Goal: Task Accomplishment & Management: Complete application form

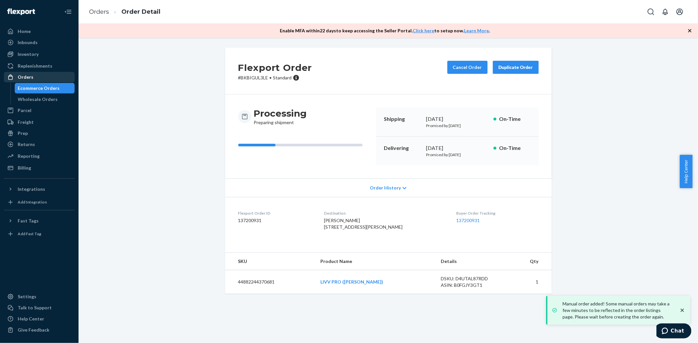
click at [37, 80] on div "Orders" at bounding box center [39, 77] width 69 height 9
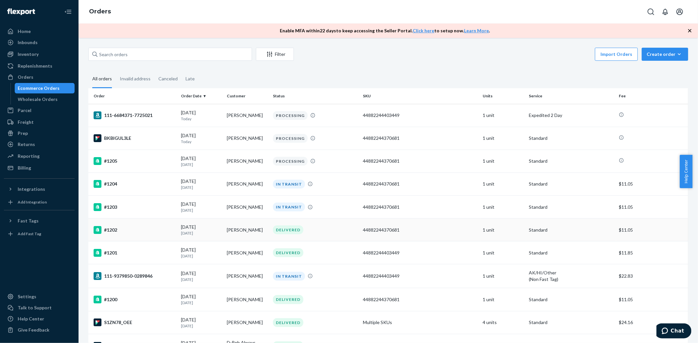
click at [114, 227] on div "#1202" at bounding box center [135, 230] width 82 height 8
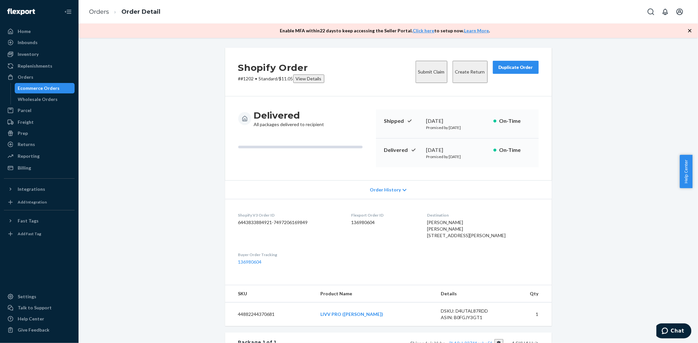
click at [419, 69] on button "Submit Claim" at bounding box center [431, 72] width 32 height 22
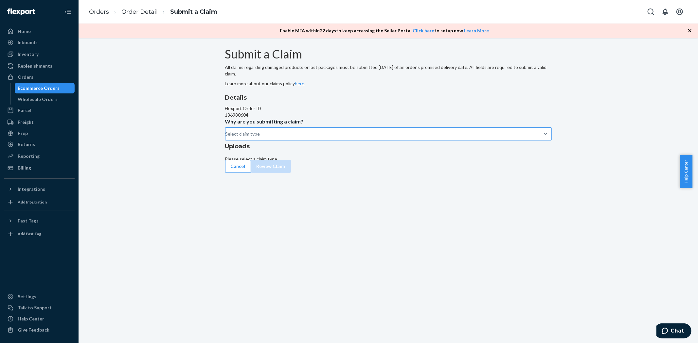
click at [226, 138] on div "Select claim type" at bounding box center [225, 134] width 1 height 8
click at [226, 137] on input "Why are you submitting a claim? Select claim type" at bounding box center [225, 134] width 1 height 7
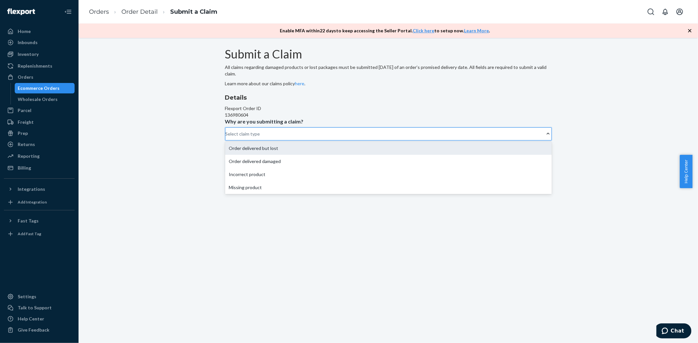
click at [335, 155] on div "Order delivered but lost" at bounding box center [388, 148] width 326 height 13
click at [226, 137] on input "Why are you submitting a claim? option Order delivered but lost focused, 0 of 4…" at bounding box center [225, 134] width 1 height 7
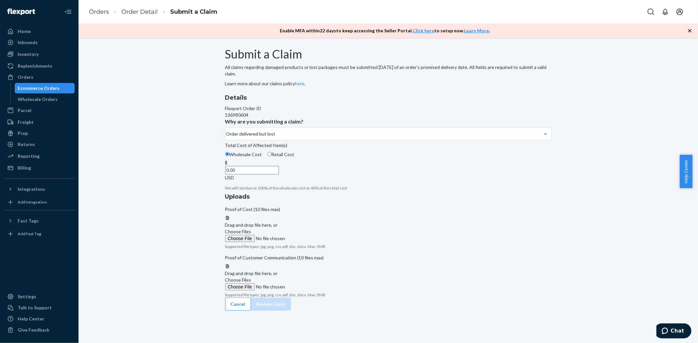
click at [272, 156] on input "Retail Cost" at bounding box center [269, 154] width 4 height 4
radio input "true"
click at [229, 156] on input "Wholesale Cost" at bounding box center [227, 154] width 4 height 4
radio input "true"
click at [294, 158] on label "Retail Cost" at bounding box center [280, 154] width 27 height 7
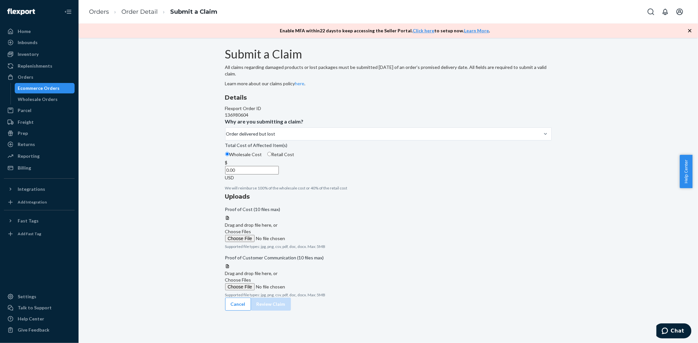
click at [272, 156] on input "Retail Cost" at bounding box center [269, 154] width 4 height 4
radio input "true"
radio input "false"
click at [279, 175] on input "0.00" at bounding box center [252, 170] width 54 height 9
type input "349.99"
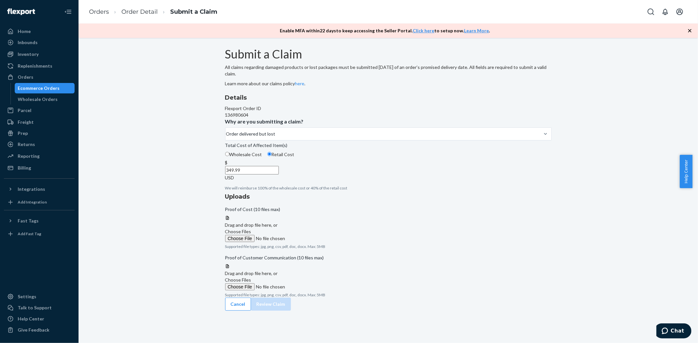
click at [325, 191] on div "Details Flexport Order ID 136980604 Why are you submitting a claim? Order deliv…" at bounding box center [388, 142] width 326 height 97
click at [251, 229] on span "Choose Files" at bounding box center [238, 232] width 26 height 6
click at [314, 235] on input "Choose Files" at bounding box center [269, 238] width 89 height 7
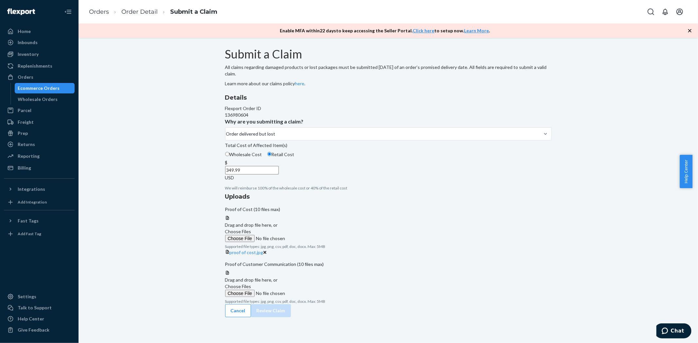
click at [251, 229] on span "Choose Files" at bounding box center [238, 232] width 26 height 6
click at [314, 235] on input "Choose Files" at bounding box center [269, 238] width 89 height 7
click at [251, 284] on span "Choose Files" at bounding box center [238, 287] width 26 height 6
click at [314, 290] on input "Choose Files" at bounding box center [269, 293] width 89 height 7
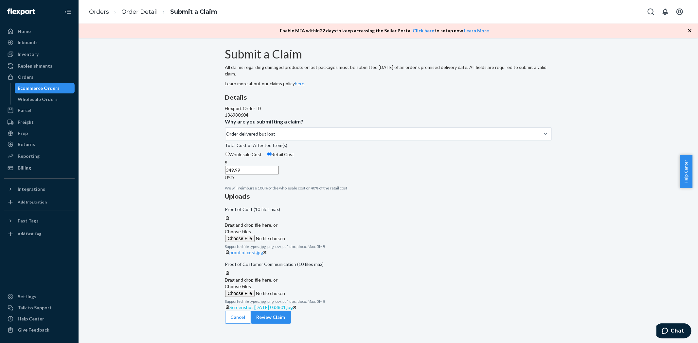
scroll to position [37, 0]
click at [459, 271] on div at bounding box center [388, 271] width 326 height 0
click at [251, 284] on span "Choose Files" at bounding box center [238, 287] width 26 height 6
click at [314, 290] on input "Choose Files" at bounding box center [269, 293] width 89 height 7
click at [251, 284] on span "Choose Files" at bounding box center [238, 287] width 26 height 6
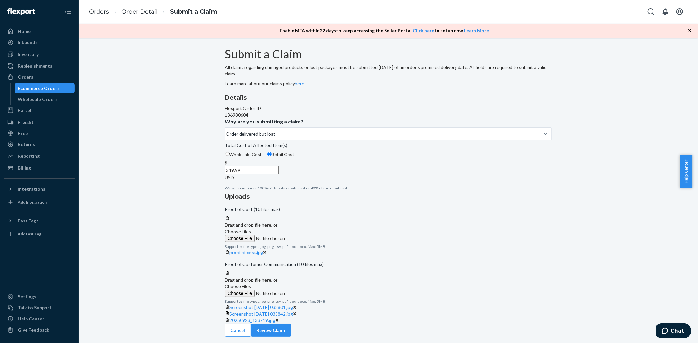
click at [314, 290] on input "Choose Files" at bounding box center [269, 293] width 89 height 7
click at [291, 330] on button "Review Claim" at bounding box center [271, 336] width 40 height 13
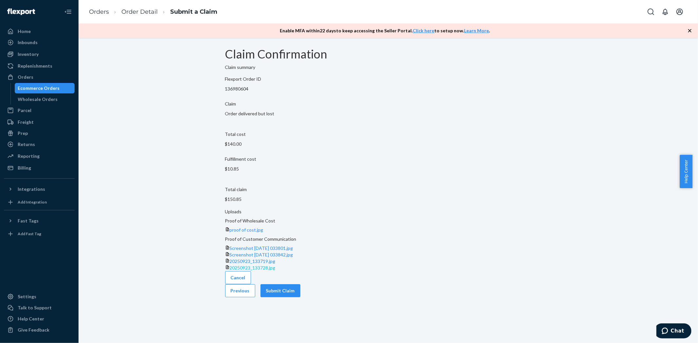
scroll to position [0, 0]
click at [300, 298] on button "Submit Claim" at bounding box center [280, 291] width 40 height 13
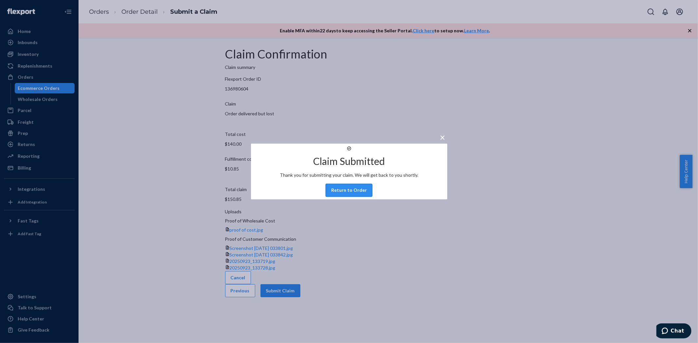
click at [367, 197] on button "Return to Order" at bounding box center [348, 190] width 47 height 13
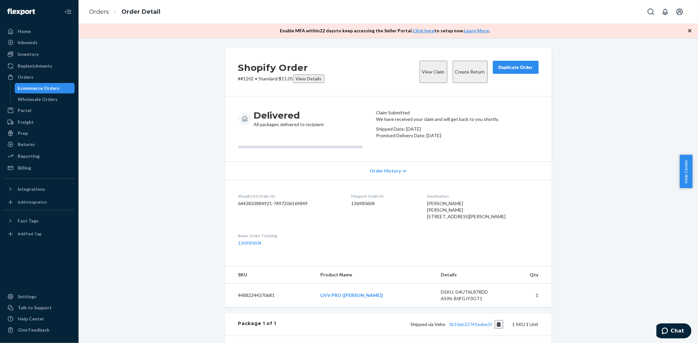
click at [174, 177] on div "Shopify Order # #1202 • Standard / $11.05 View Details View Claim Create Return…" at bounding box center [387, 255] width 609 height 414
click at [67, 87] on div "Ecommerce Orders" at bounding box center [44, 88] width 59 height 9
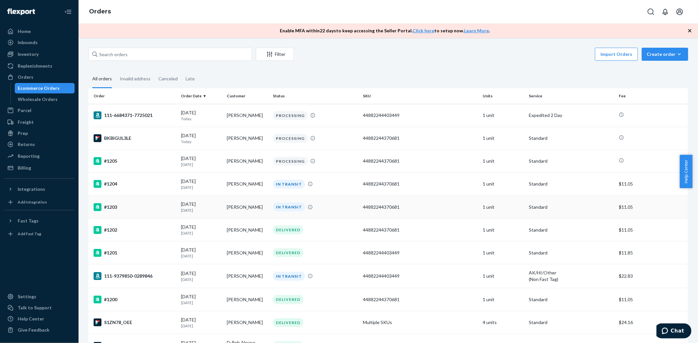
scroll to position [36, 0]
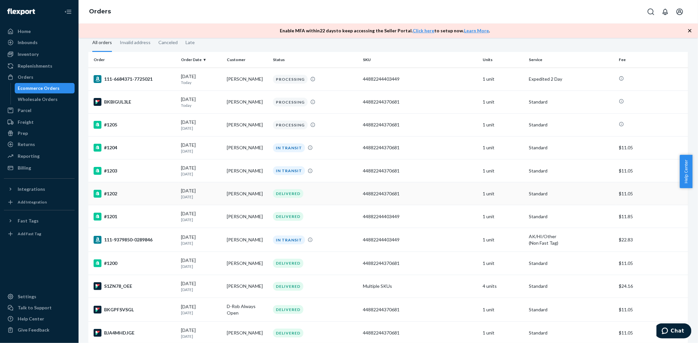
click at [116, 191] on div "#1202" at bounding box center [135, 194] width 82 height 8
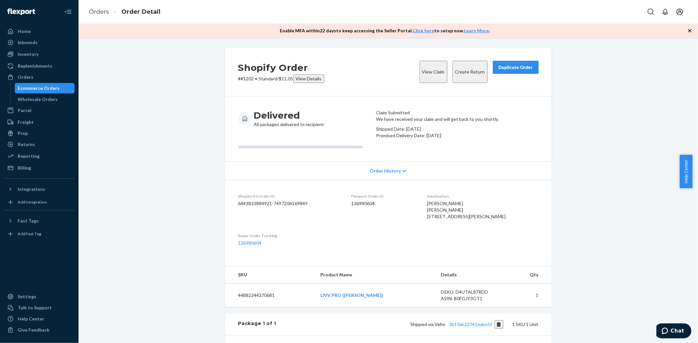
click at [58, 88] on div "Ecommerce Orders" at bounding box center [44, 88] width 59 height 9
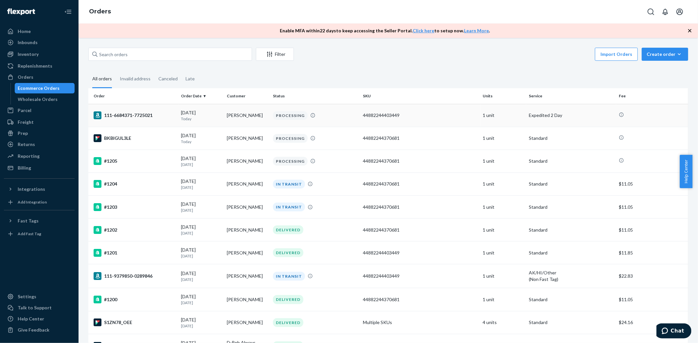
click at [140, 115] on div "111-6684371-7725021" at bounding box center [135, 116] width 82 height 8
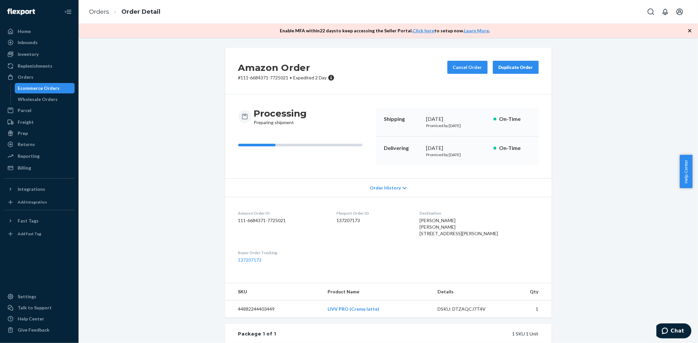
click at [52, 89] on div "Ecommerce Orders" at bounding box center [39, 88] width 42 height 7
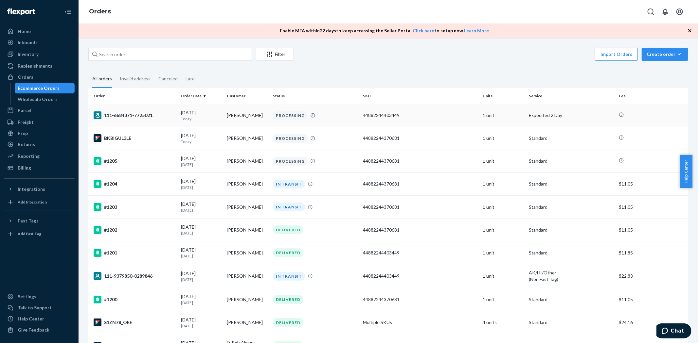
click at [143, 114] on div "111-6684371-7725021" at bounding box center [135, 116] width 82 height 8
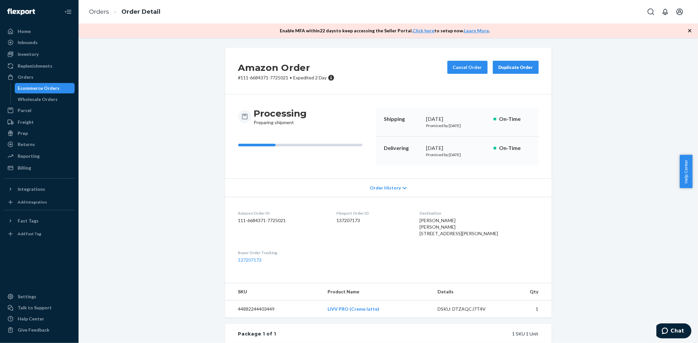
drag, startPoint x: 169, startPoint y: 110, endPoint x: 177, endPoint y: 110, distance: 7.5
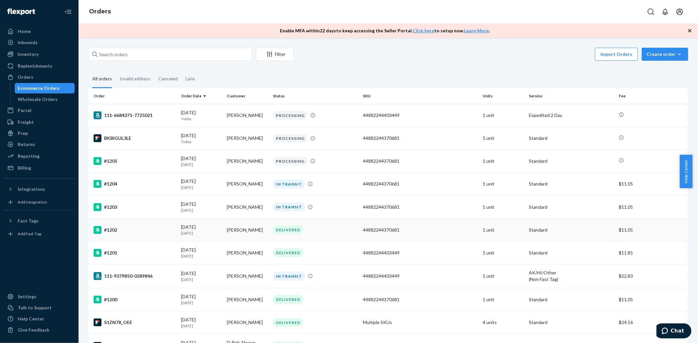
click at [128, 226] on div "#1202" at bounding box center [135, 230] width 82 height 8
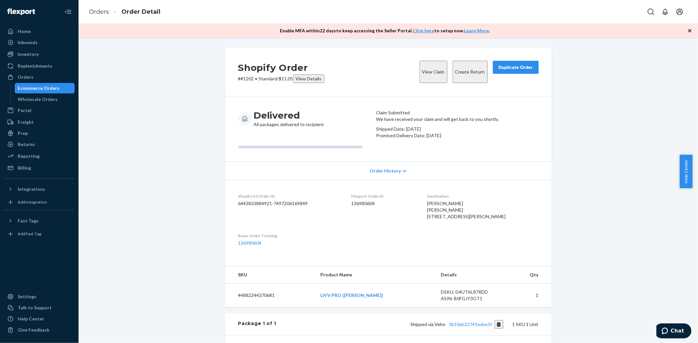
drag, startPoint x: 433, startPoint y: 228, endPoint x: 448, endPoint y: 247, distance: 24.3
click at [448, 220] on div "[PERSON_NAME] [PERSON_NAME] [STREET_ADDRESS][PERSON_NAME]" at bounding box center [483, 211] width 112 height 20
copy span "[PERSON_NAME] [STREET_ADDRESS][PERSON_NAME]"
click at [48, 75] on div "Orders" at bounding box center [39, 77] width 69 height 9
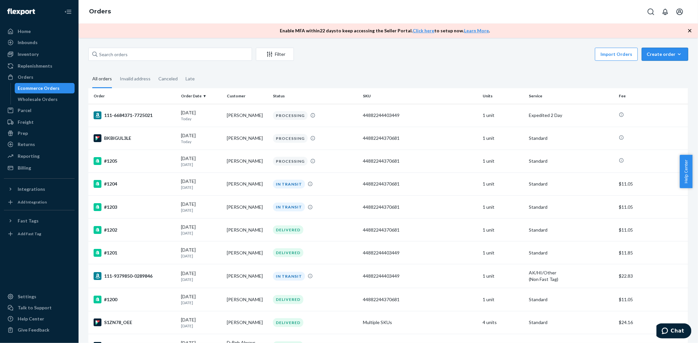
click at [657, 53] on div "Create order" at bounding box center [664, 54] width 37 height 7
click at [650, 68] on span "Ecommerce order" at bounding box center [668, 70] width 41 height 5
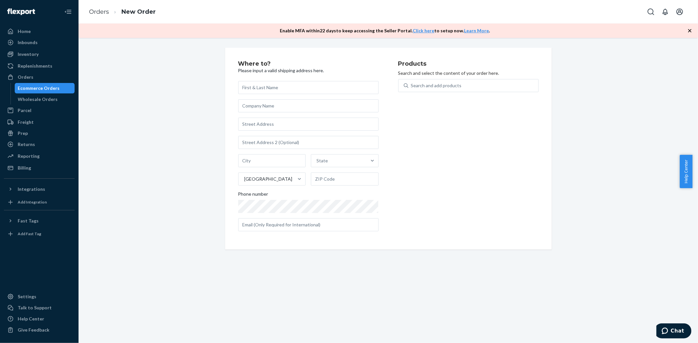
click at [309, 88] on input "text" at bounding box center [308, 87] width 140 height 13
click at [280, 127] on input "text" at bounding box center [308, 124] width 140 height 13
paste input "[PERSON_NAME] [STREET_ADDRESS][PERSON_NAME]"
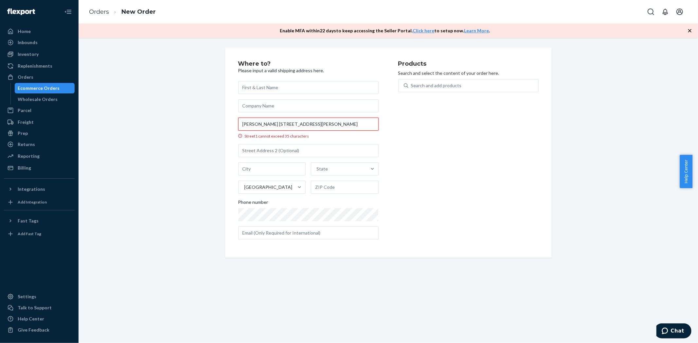
drag, startPoint x: 240, startPoint y: 123, endPoint x: 223, endPoint y: 121, distance: 17.1
click at [225, 121] on div "Where to? Please input a valid shipping address here. [PERSON_NAME] [STREET_ADD…" at bounding box center [388, 153] width 326 height 210
click at [269, 125] on input "[PERSON_NAME] [STREET_ADDRESS][PERSON_NAME]" at bounding box center [308, 124] width 140 height 13
drag, startPoint x: 273, startPoint y: 124, endPoint x: 221, endPoint y: 122, distance: 52.4
click at [221, 122] on div "Where to? Please input a valid shipping address here. [PERSON_NAME] [STREET_ADD…" at bounding box center [388, 153] width 336 height 210
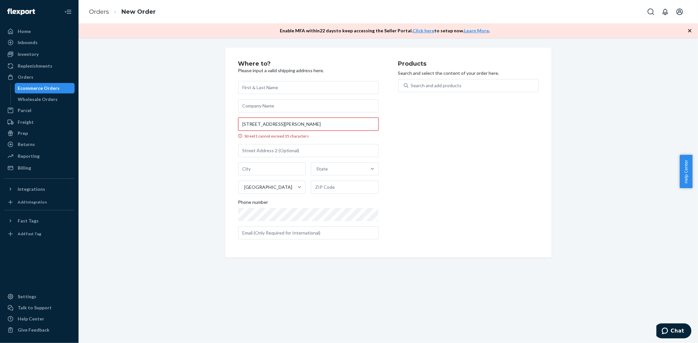
type input "[STREET_ADDRESS][PERSON_NAME]"
click at [267, 88] on input "text" at bounding box center [308, 87] width 140 height 13
paste input "[PERSON_NAME]"
type input "[PERSON_NAME]"
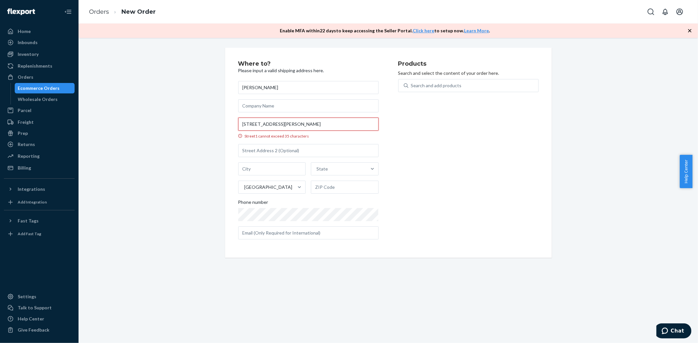
drag, startPoint x: 329, startPoint y: 123, endPoint x: 377, endPoint y: 126, distance: 48.1
click at [377, 126] on div "Where to? Please input a valid shipping address here. [PERSON_NAME] [STREET_ADD…" at bounding box center [318, 153] width 160 height 184
type input "[STREET_ADDRESS][PERSON_NAME]"
type input "741"
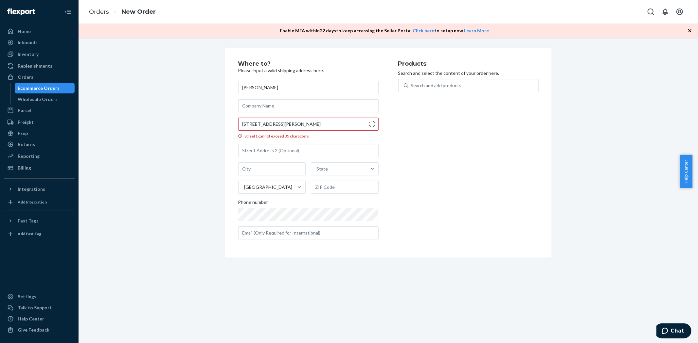
type input "[GEOGRAPHIC_DATA]"
type input "07424"
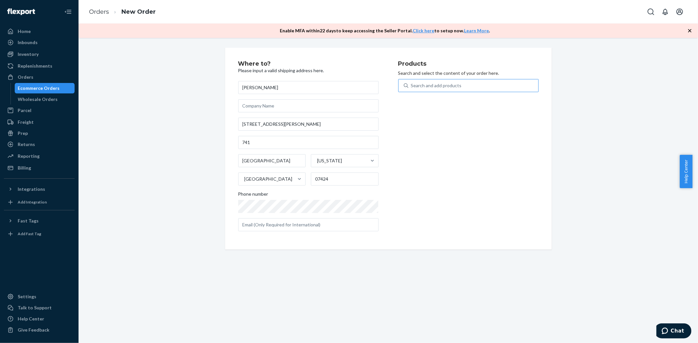
click at [426, 88] on div "Search and add products" at bounding box center [436, 85] width 51 height 7
click at [412, 88] on input "Search and add products" at bounding box center [411, 85] width 1 height 7
type input "livv"
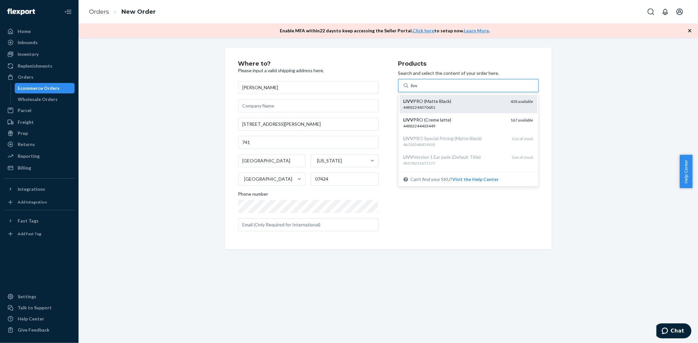
click at [427, 99] on div "LIVV PRO ([PERSON_NAME])" at bounding box center [454, 101] width 102 height 7
click at [419, 89] on input "livv" at bounding box center [415, 85] width 8 height 7
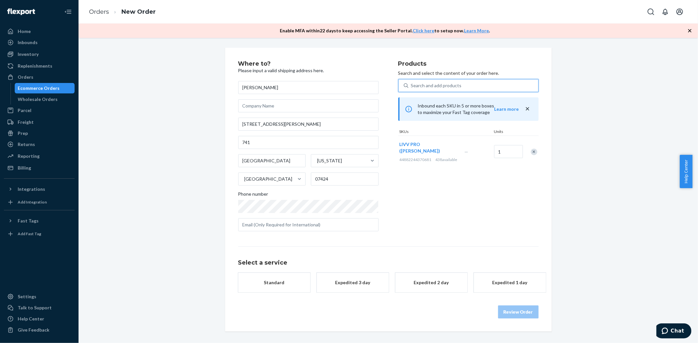
click at [462, 91] on div "Search and add products" at bounding box center [473, 86] width 130 height 12
click at [412, 89] on input "0 results available. Use Up and Down to choose options, press Enter to select t…" at bounding box center [411, 85] width 1 height 7
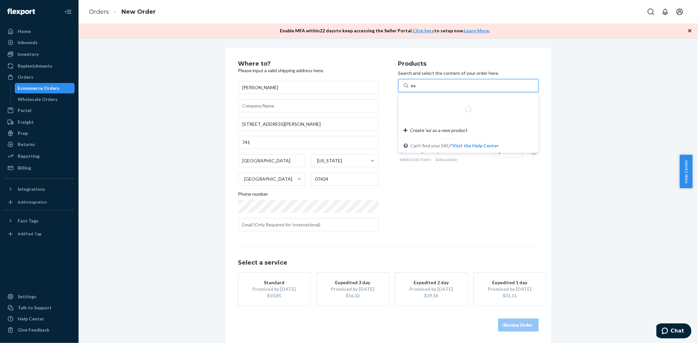
type input "ear"
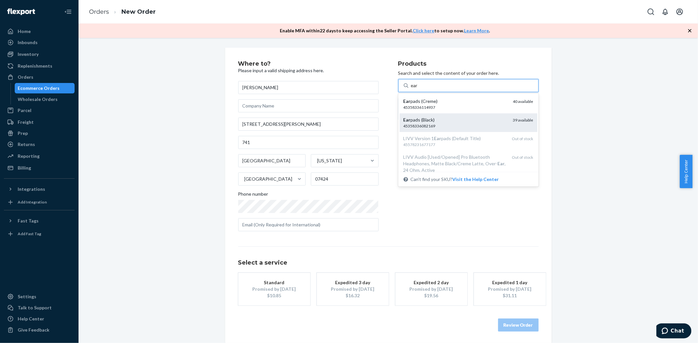
click at [429, 119] on div "Ear pads (Black)" at bounding box center [455, 120] width 104 height 7
click at [418, 89] on input "ear" at bounding box center [414, 85] width 7 height 7
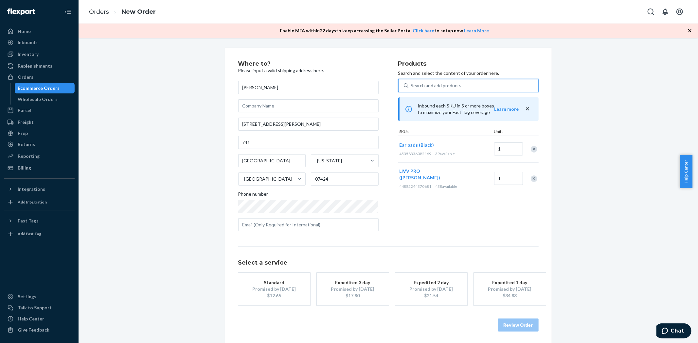
click at [414, 190] on div "Products Search and select the content of your order here. 0 results available.…" at bounding box center [468, 149] width 140 height 176
click at [326, 287] on div "Promised by [DATE]" at bounding box center [352, 289] width 52 height 7
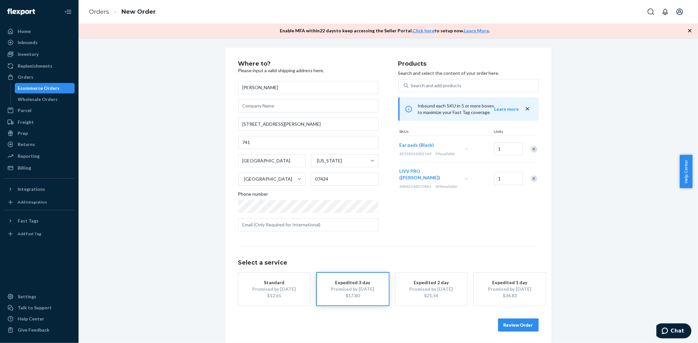
drag, startPoint x: 134, startPoint y: 200, endPoint x: 160, endPoint y: 195, distance: 26.3
click at [135, 200] on div "Where to? Please input a valid shipping address here. [PERSON_NAME] [STREET_ADD…" at bounding box center [387, 196] width 609 height 297
click at [423, 289] on div "Promised by [DATE]" at bounding box center [431, 289] width 52 height 7
click at [295, 288] on div "Promised by [DATE]" at bounding box center [274, 289] width 52 height 7
click at [440, 288] on div "Promised by [DATE]" at bounding box center [431, 289] width 52 height 7
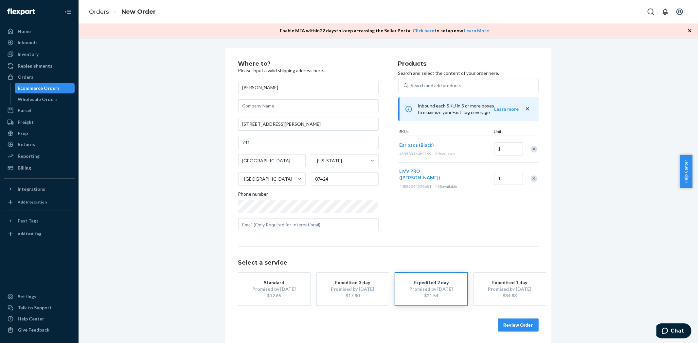
click at [524, 326] on button "Review Order" at bounding box center [518, 325] width 41 height 13
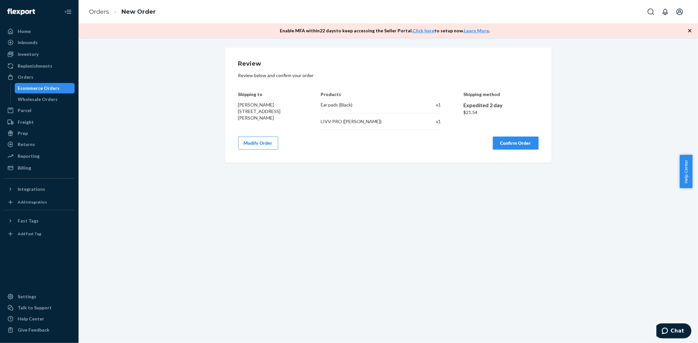
click at [508, 143] on button "Confirm Order" at bounding box center [516, 143] width 46 height 13
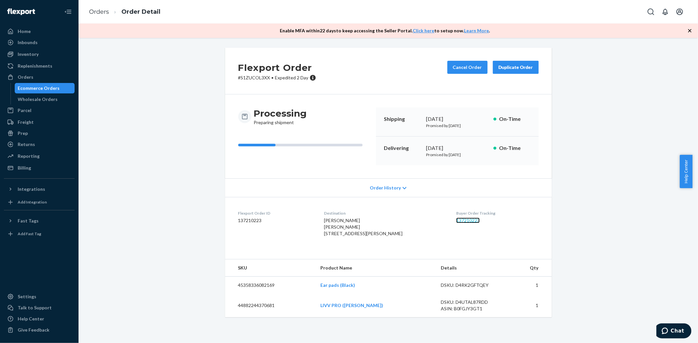
click at [466, 219] on link "137210223" at bounding box center [468, 221] width 24 height 6
click at [462, 218] on link "137210223" at bounding box center [468, 221] width 24 height 6
click at [38, 84] on div "Ecommerce Orders" at bounding box center [44, 88] width 59 height 9
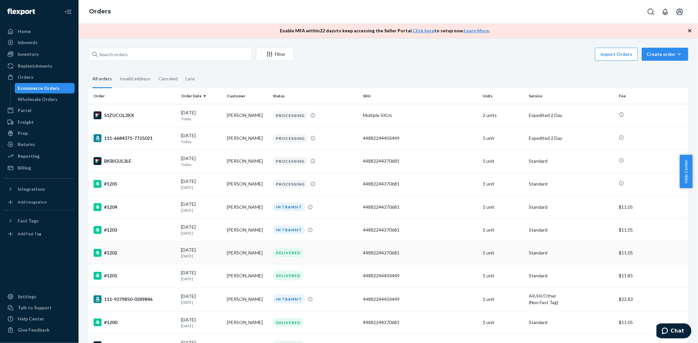
click at [106, 254] on div "#1202" at bounding box center [135, 253] width 82 height 8
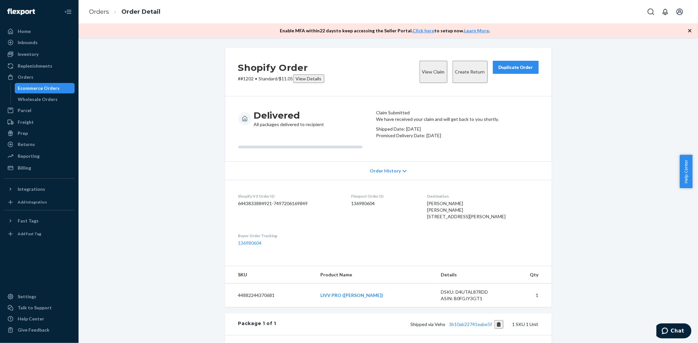
click at [61, 85] on div "Ecommerce Orders" at bounding box center [44, 88] width 59 height 9
